Goal: Information Seeking & Learning: Understand process/instructions

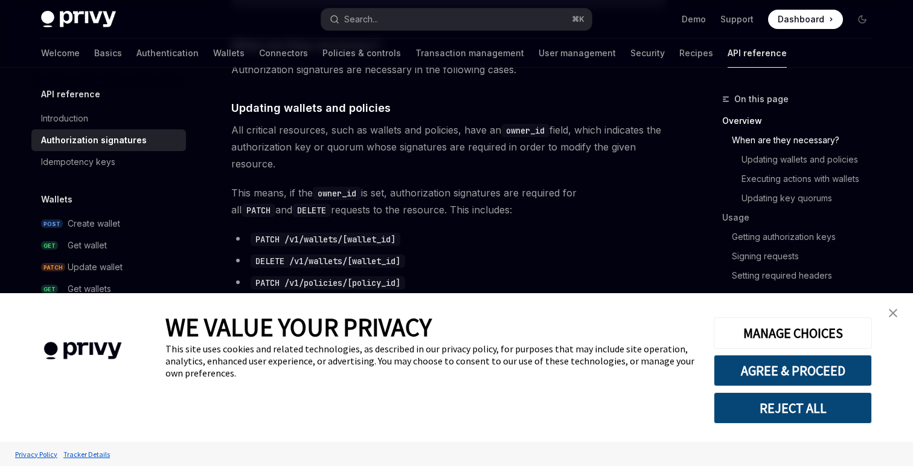
scroll to position [458, 0]
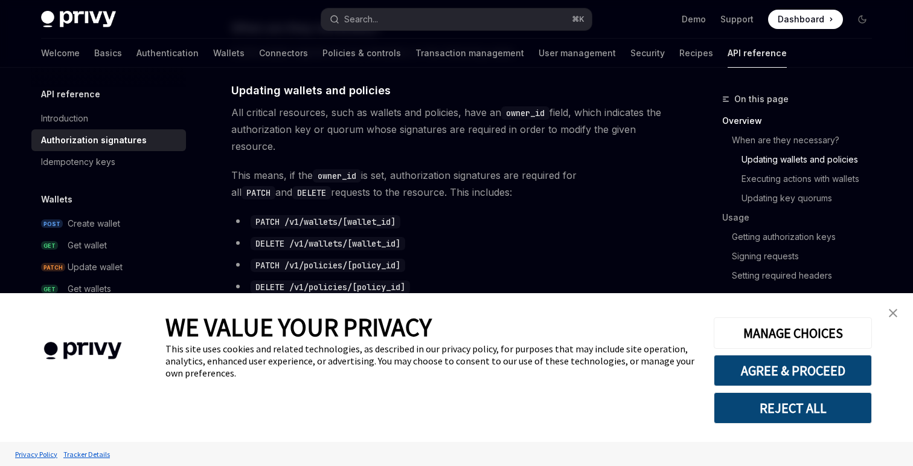
click at [894, 306] on link "close banner" at bounding box center [893, 313] width 24 height 24
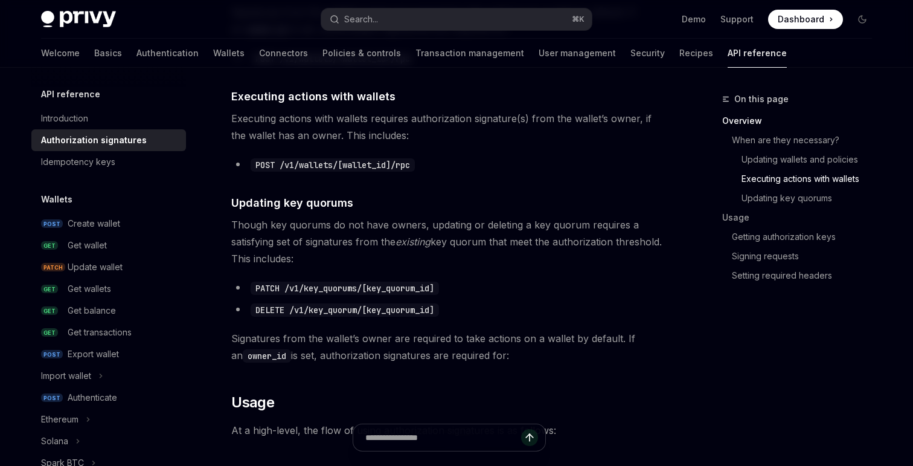
scroll to position [763, 0]
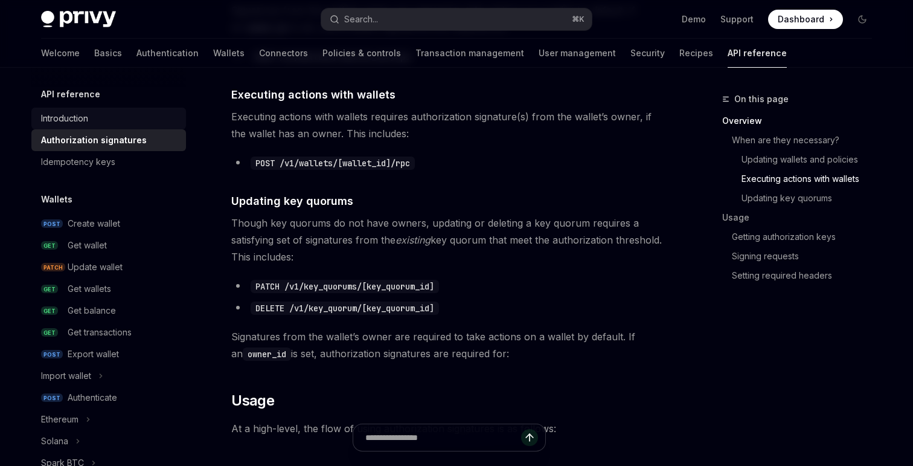
click at [86, 116] on div "Introduction" at bounding box center [64, 118] width 47 height 14
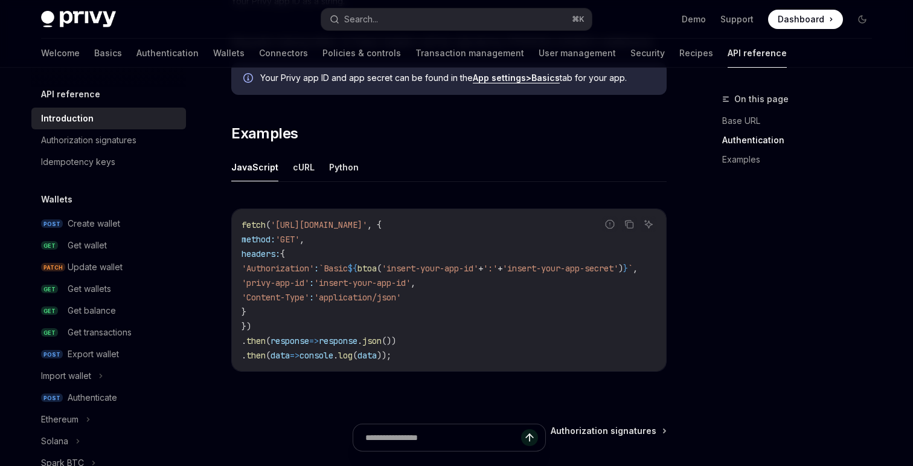
scroll to position [712, 0]
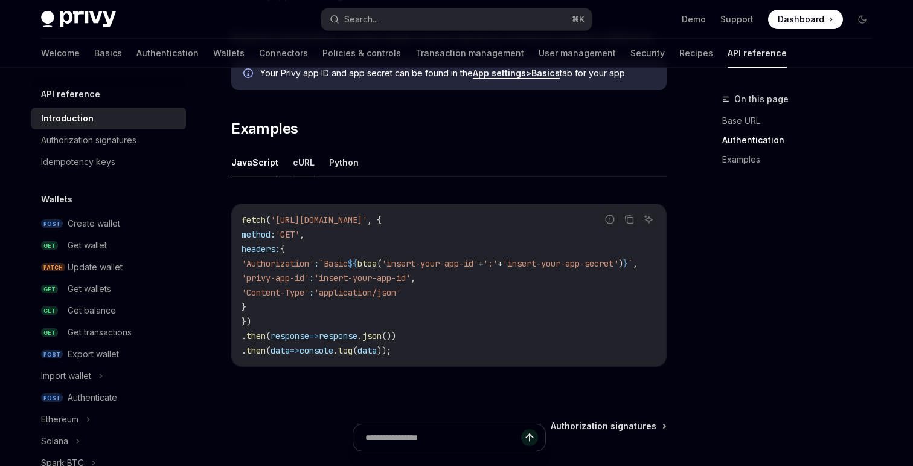
click at [302, 163] on button "cURL" at bounding box center [304, 162] width 22 height 28
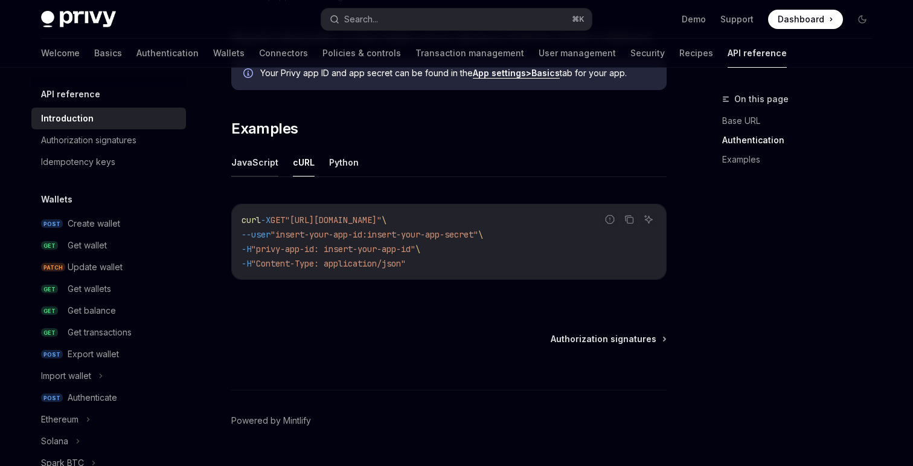
click at [269, 165] on button "JavaScript" at bounding box center [254, 162] width 47 height 28
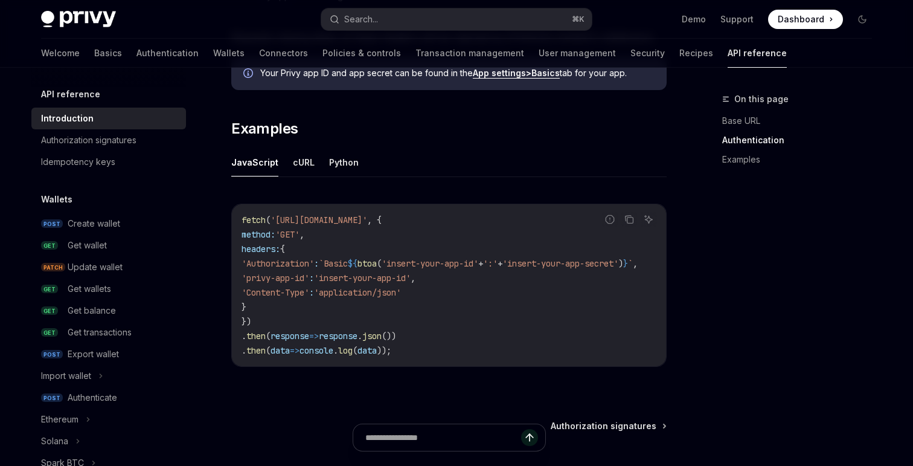
click at [288, 165] on ul "JavaScript cURL Python" at bounding box center [448, 162] width 435 height 29
click at [296, 165] on button "cURL" at bounding box center [304, 162] width 22 height 28
type textarea "*"
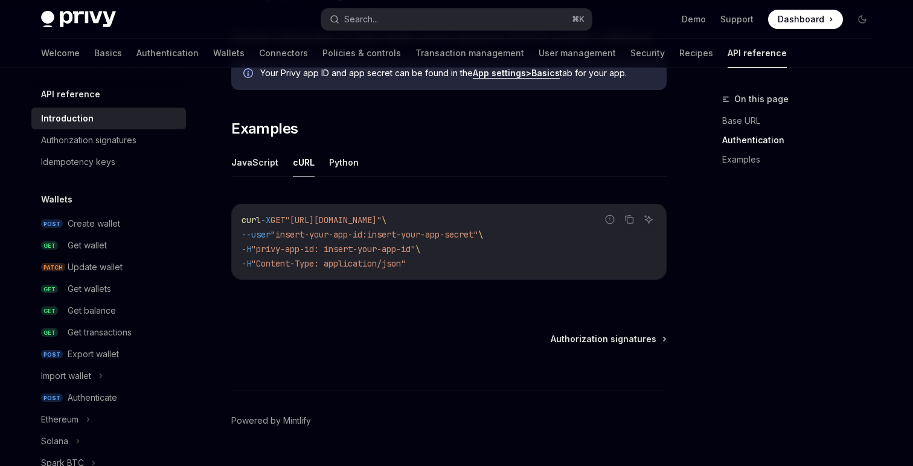
click at [416, 248] on span ""privy-app-id: insert-your-app-id"" at bounding box center [333, 248] width 164 height 11
drag, startPoint x: 431, startPoint y: 248, endPoint x: 359, endPoint y: 251, distance: 71.9
click at [359, 251] on span ""privy-app-id: insert-your-app-id"" at bounding box center [333, 248] width 164 height 11
click at [478, 232] on span ""insert-your-app-id:insert-your-app-secret"" at bounding box center [375, 234] width 208 height 11
drag, startPoint x: 483, startPoint y: 232, endPoint x: 402, endPoint y: 233, distance: 80.3
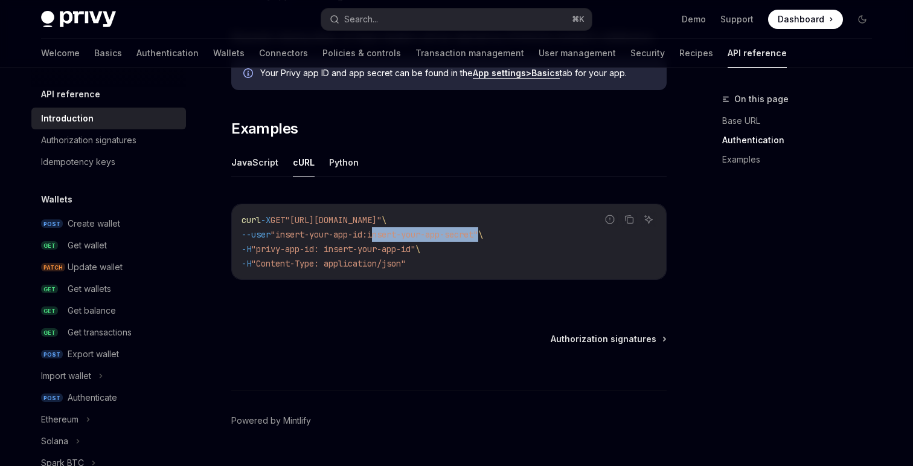
click at [402, 233] on span ""insert-your-app-id:insert-your-app-secret"" at bounding box center [375, 234] width 208 height 11
click at [416, 245] on span ""privy-app-id: insert-your-app-id"" at bounding box center [333, 248] width 164 height 11
drag, startPoint x: 428, startPoint y: 245, endPoint x: 361, endPoint y: 244, distance: 67.0
click at [361, 244] on span ""privy-app-id: insert-your-app-id"" at bounding box center [333, 248] width 164 height 11
click at [625, 217] on icon "Copy the contents from the code block" at bounding box center [630, 219] width 10 height 10
